Goal: Task Accomplishment & Management: Manage account settings

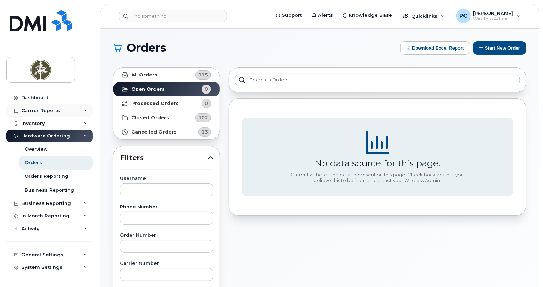
click at [72, 110] on div "Carrier Reports" at bounding box center [49, 110] width 86 height 13
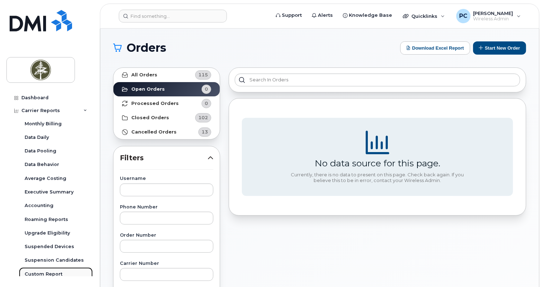
click at [53, 274] on div "Custom Report" at bounding box center [44, 274] width 38 height 6
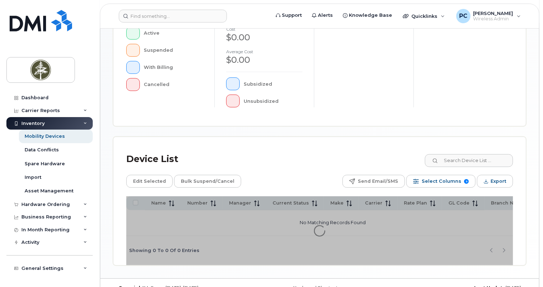
scroll to position [232, 0]
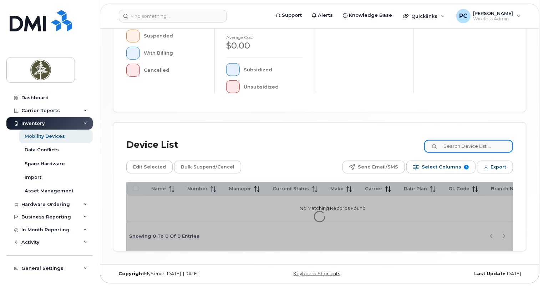
click at [459, 147] on input at bounding box center [468, 146] width 89 height 13
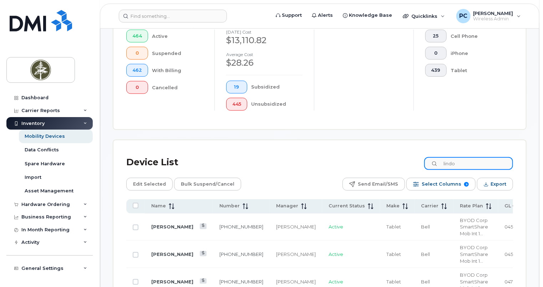
scroll to position [251, 0]
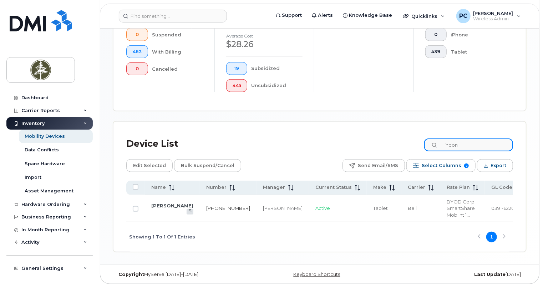
type input "lindon"
click at [206, 205] on link "289-387-9197" at bounding box center [228, 208] width 44 height 6
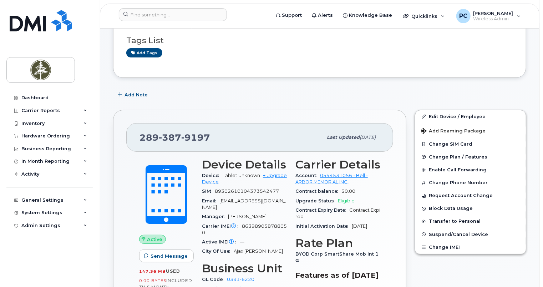
scroll to position [107, 0]
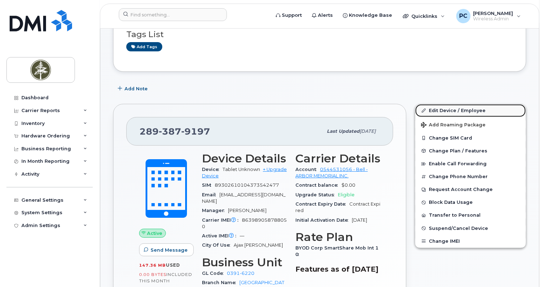
click at [442, 104] on link "Edit Device / Employee" at bounding box center [470, 110] width 111 height 13
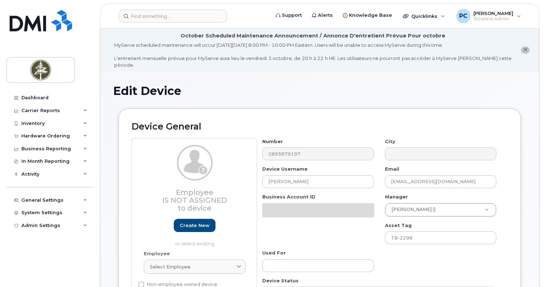
select select "4681752"
select select "4681778"
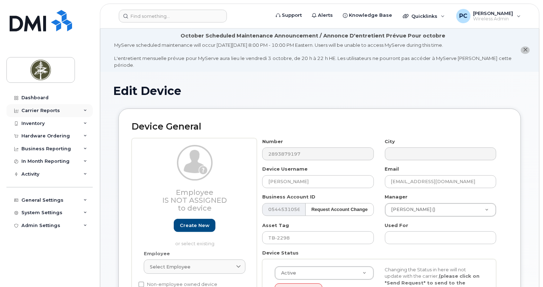
click at [65, 110] on div "Carrier Reports" at bounding box center [49, 110] width 86 height 13
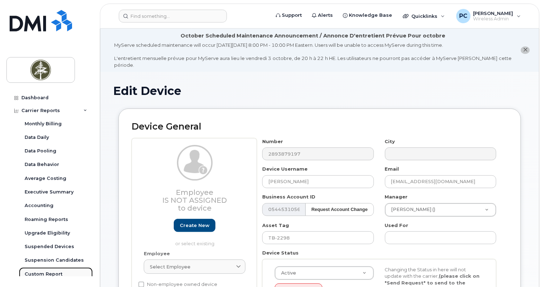
click at [52, 273] on div "Custom Report" at bounding box center [44, 274] width 38 height 6
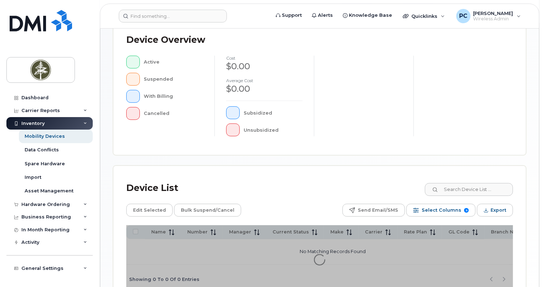
scroll to position [232, 0]
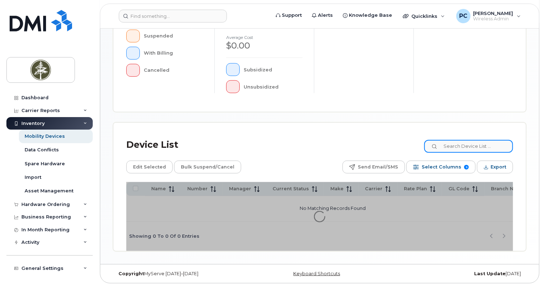
click at [460, 146] on input at bounding box center [468, 146] width 89 height 13
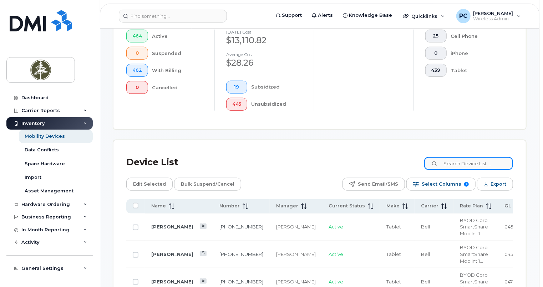
scroll to position [251, 0]
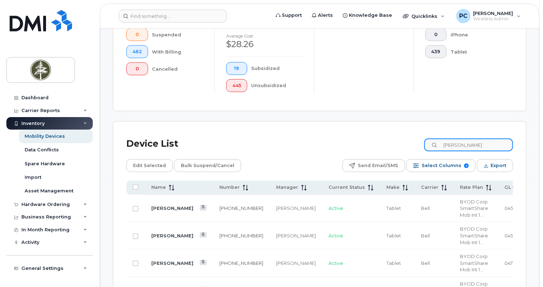
type input "michael"
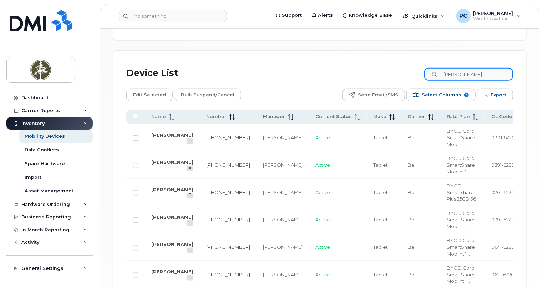
scroll to position [322, 0]
click at [206, 216] on link "437-423-9580" at bounding box center [228, 219] width 44 height 6
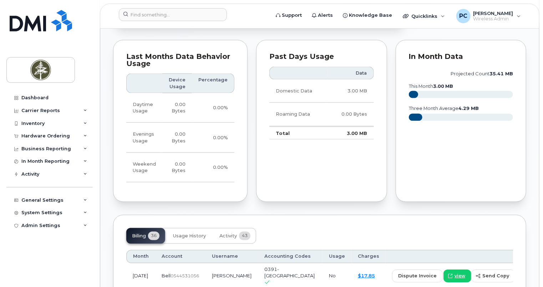
scroll to position [535, 0]
